Goal: Book appointment/travel/reservation

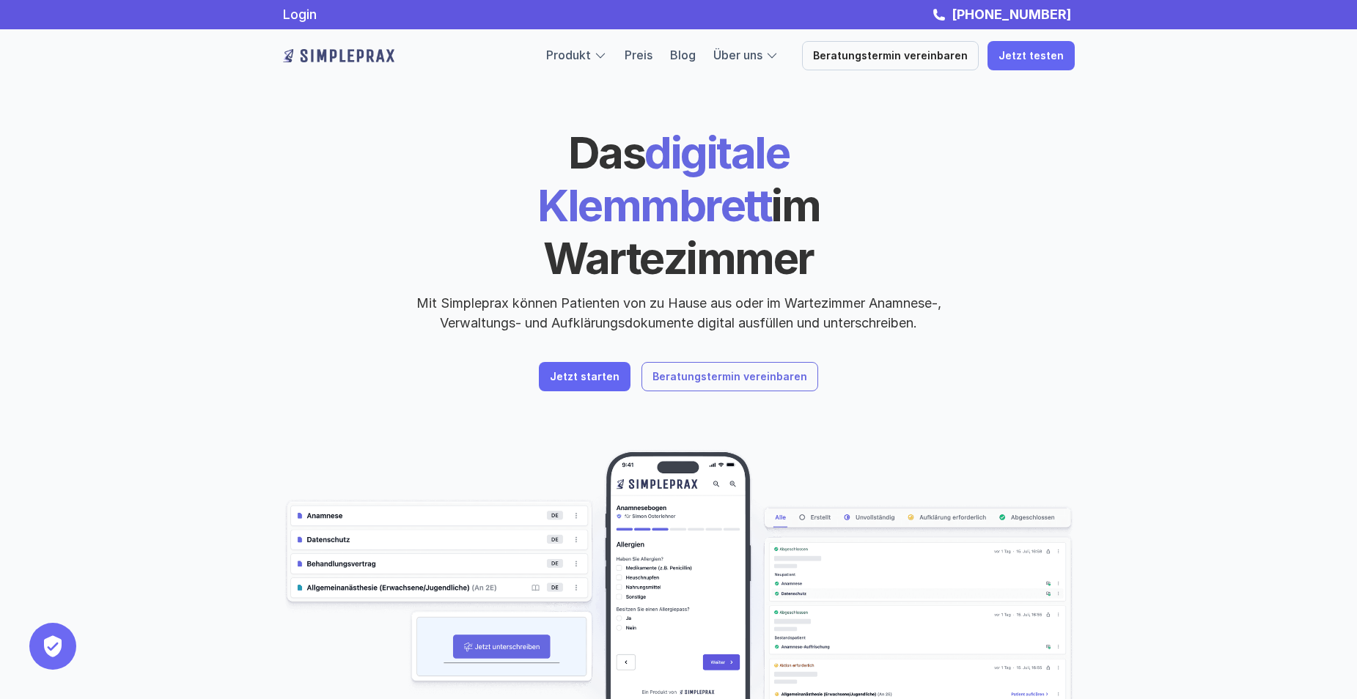
click at [694, 371] on p "Beratungstermin vereinbaren" at bounding box center [729, 377] width 155 height 12
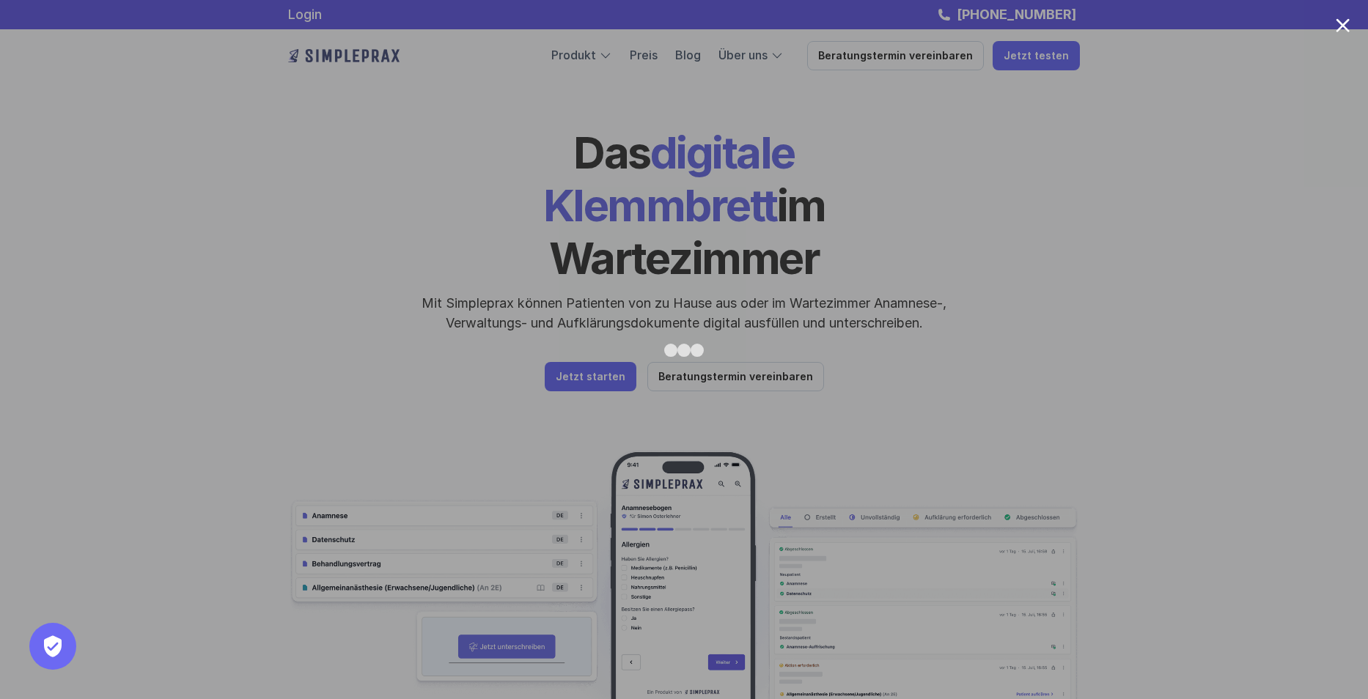
click at [1060, 323] on div at bounding box center [684, 349] width 1368 height 699
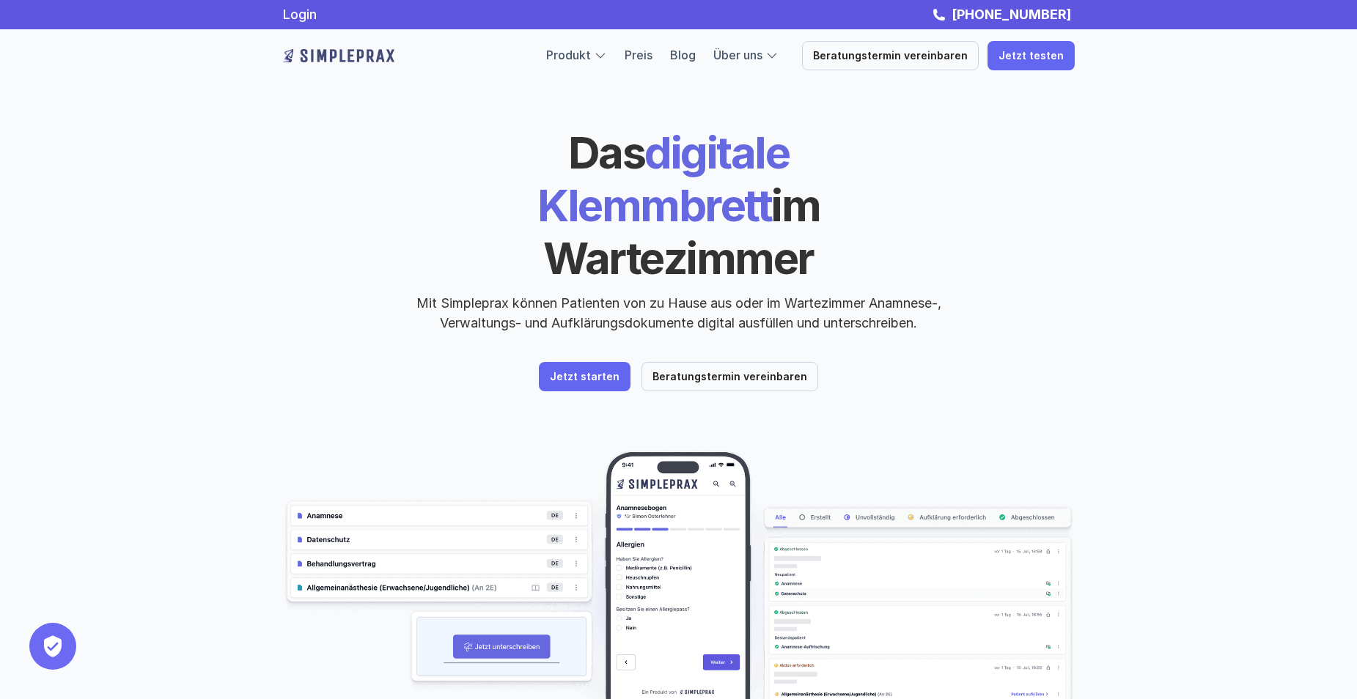
drag, startPoint x: 652, startPoint y: 479, endPoint x: 745, endPoint y: 442, distance: 99.6
click at [691, 371] on p "Beratungstermin vereinbaren" at bounding box center [729, 377] width 155 height 12
